Goal: Transaction & Acquisition: Purchase product/service

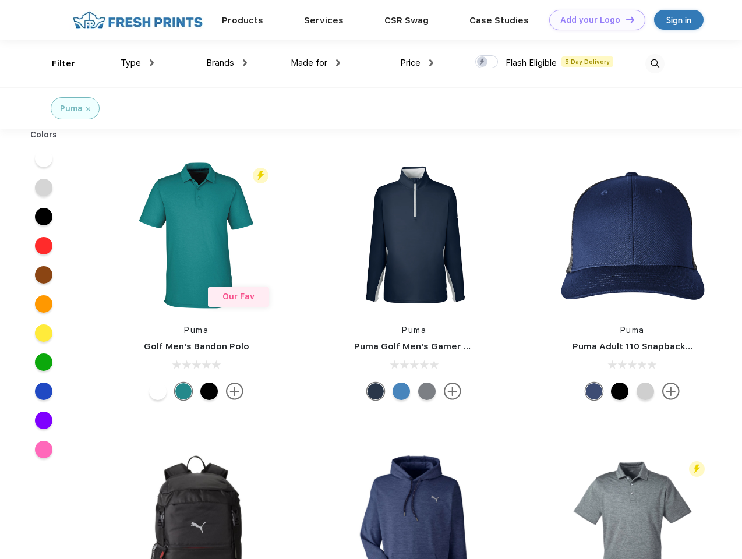
click at [593, 20] on link "Add your Logo Design Tool" at bounding box center [598, 20] width 96 height 20
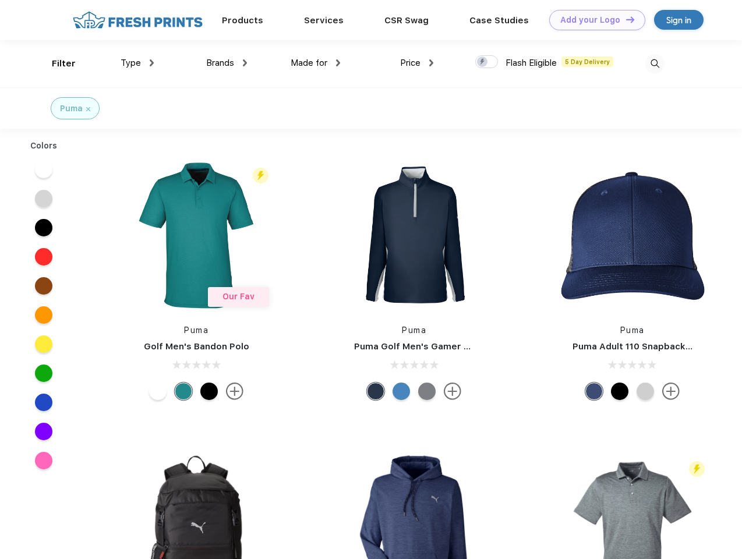
click at [0, 0] on div "Design Tool" at bounding box center [0, 0] width 0 height 0
click at [625, 19] on link "Add your Logo Design Tool" at bounding box center [598, 20] width 96 height 20
click at [56, 64] on div "Filter" at bounding box center [64, 63] width 24 height 13
click at [138, 63] on span "Type" at bounding box center [131, 63] width 20 height 10
click at [227, 63] on span "Brands" at bounding box center [220, 63] width 28 height 10
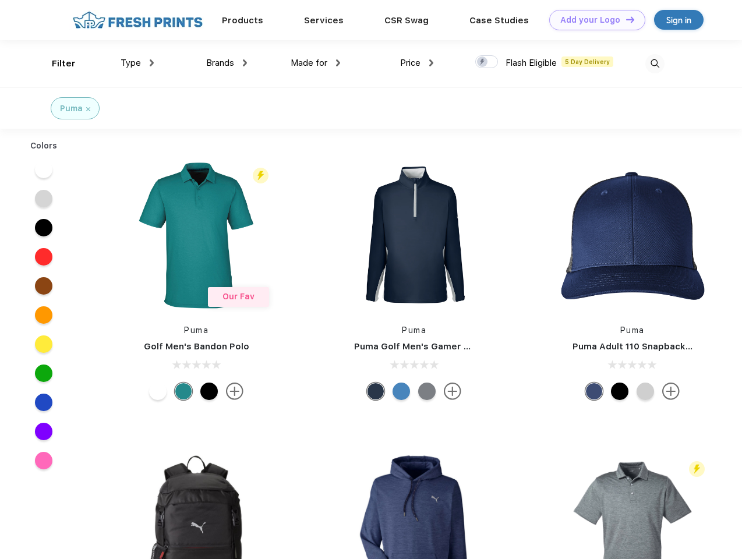
click at [316, 63] on span "Made for" at bounding box center [309, 63] width 37 height 10
click at [417, 63] on span "Price" at bounding box center [410, 63] width 20 height 10
click at [487, 62] on div at bounding box center [487, 61] width 23 height 13
click at [483, 62] on input "checkbox" at bounding box center [480, 59] width 8 height 8
click at [655, 64] on img at bounding box center [655, 63] width 19 height 19
